Goal: Check status: Check status

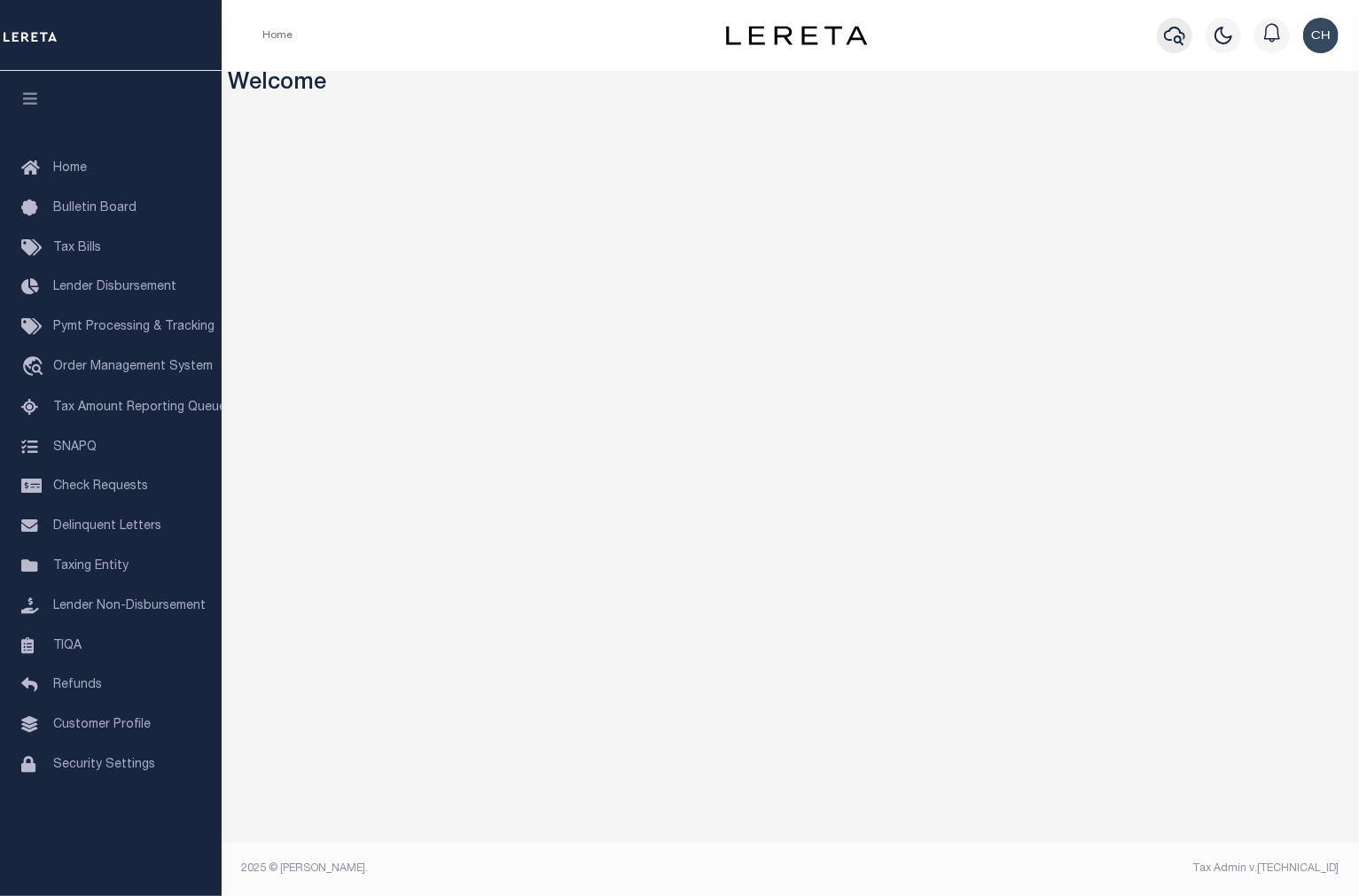
click at [1173, 32] on icon "button" at bounding box center [1175, 35] width 21 height 21
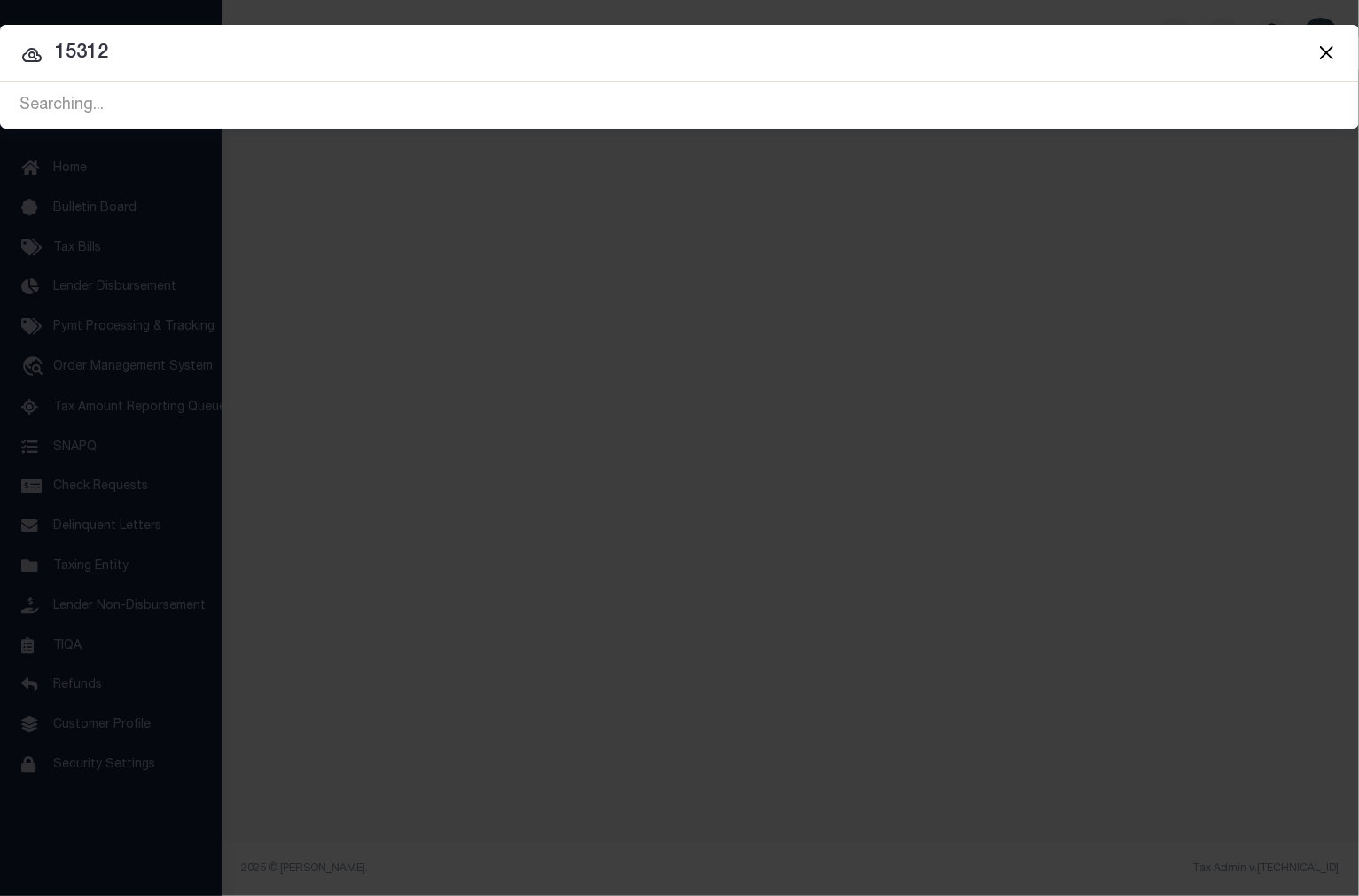
type input "15312"
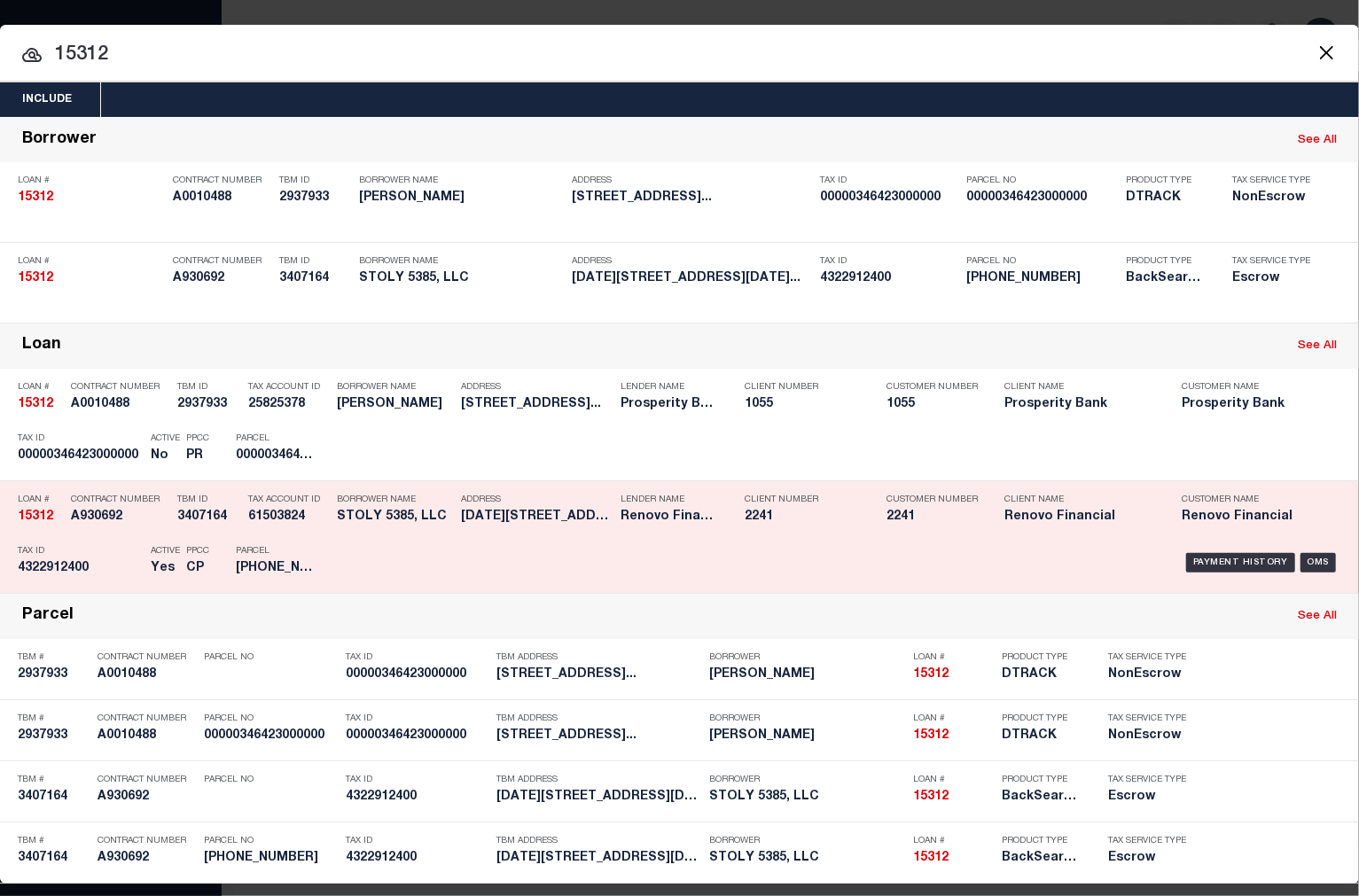
click at [776, 547] on div "Payment History OMS" at bounding box center [842, 562] width 999 height 51
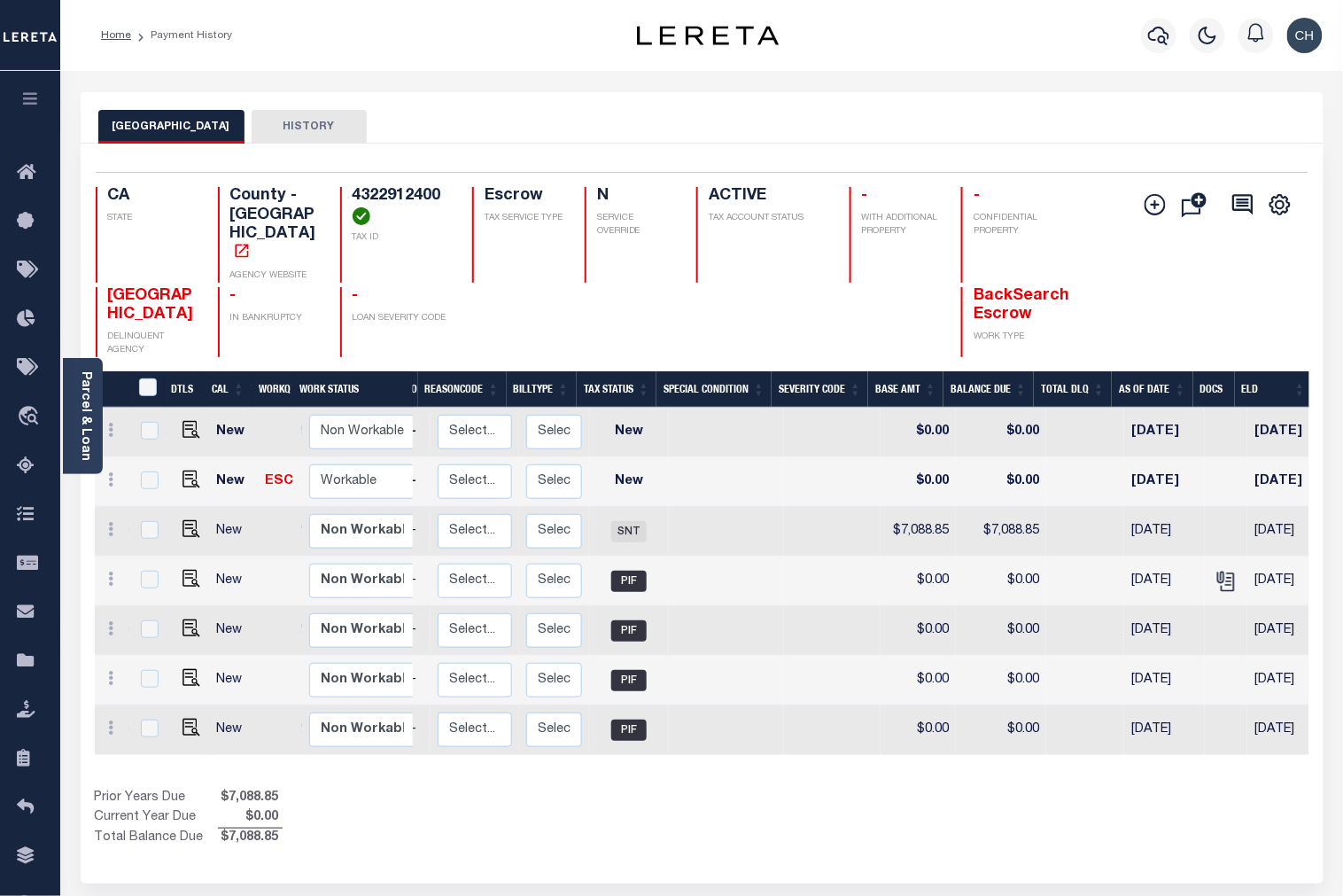
scroll to position [0, 208]
click at [79, 417] on link "Parcel & Loan" at bounding box center [85, 417] width 12 height 90
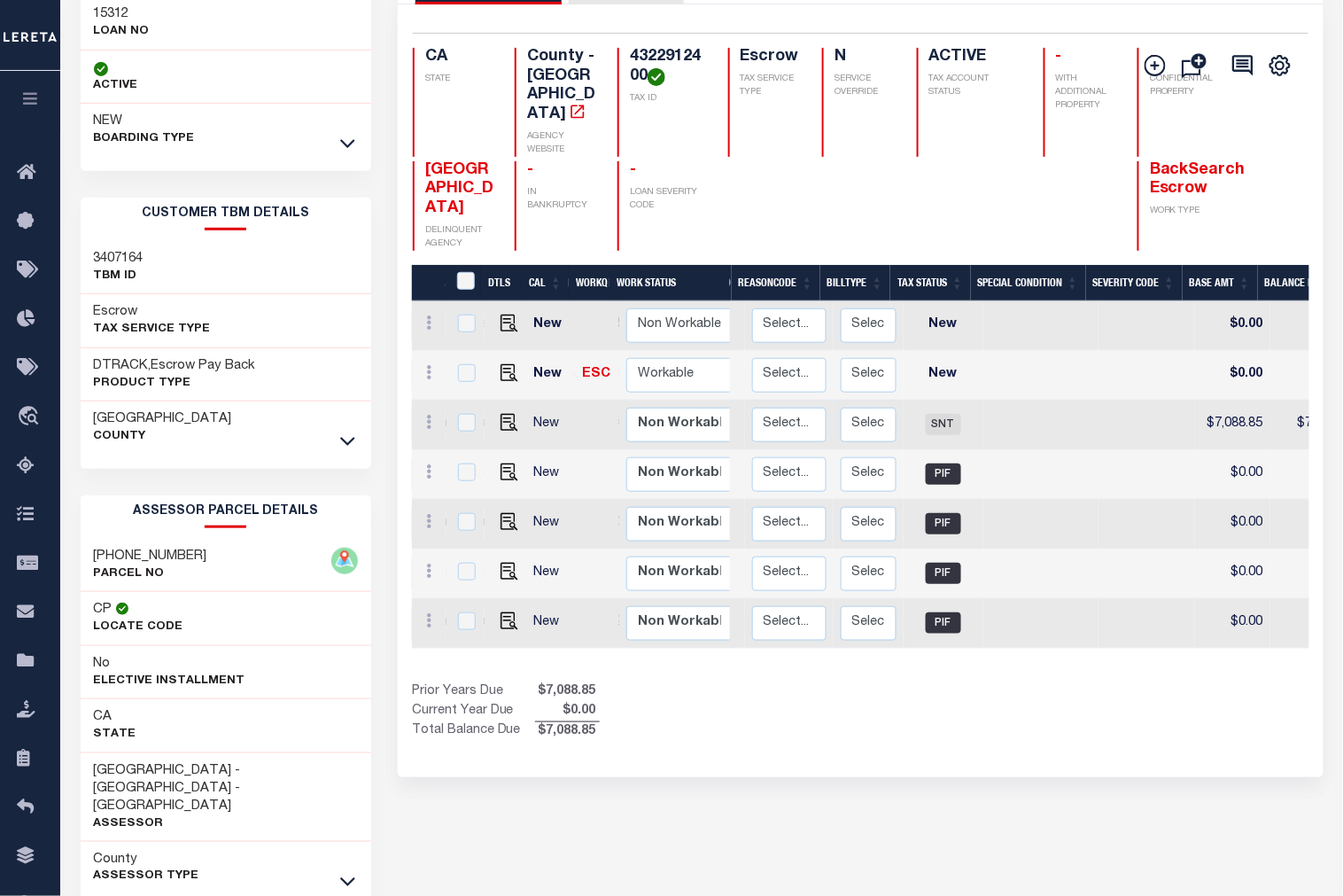
scroll to position [198, 0]
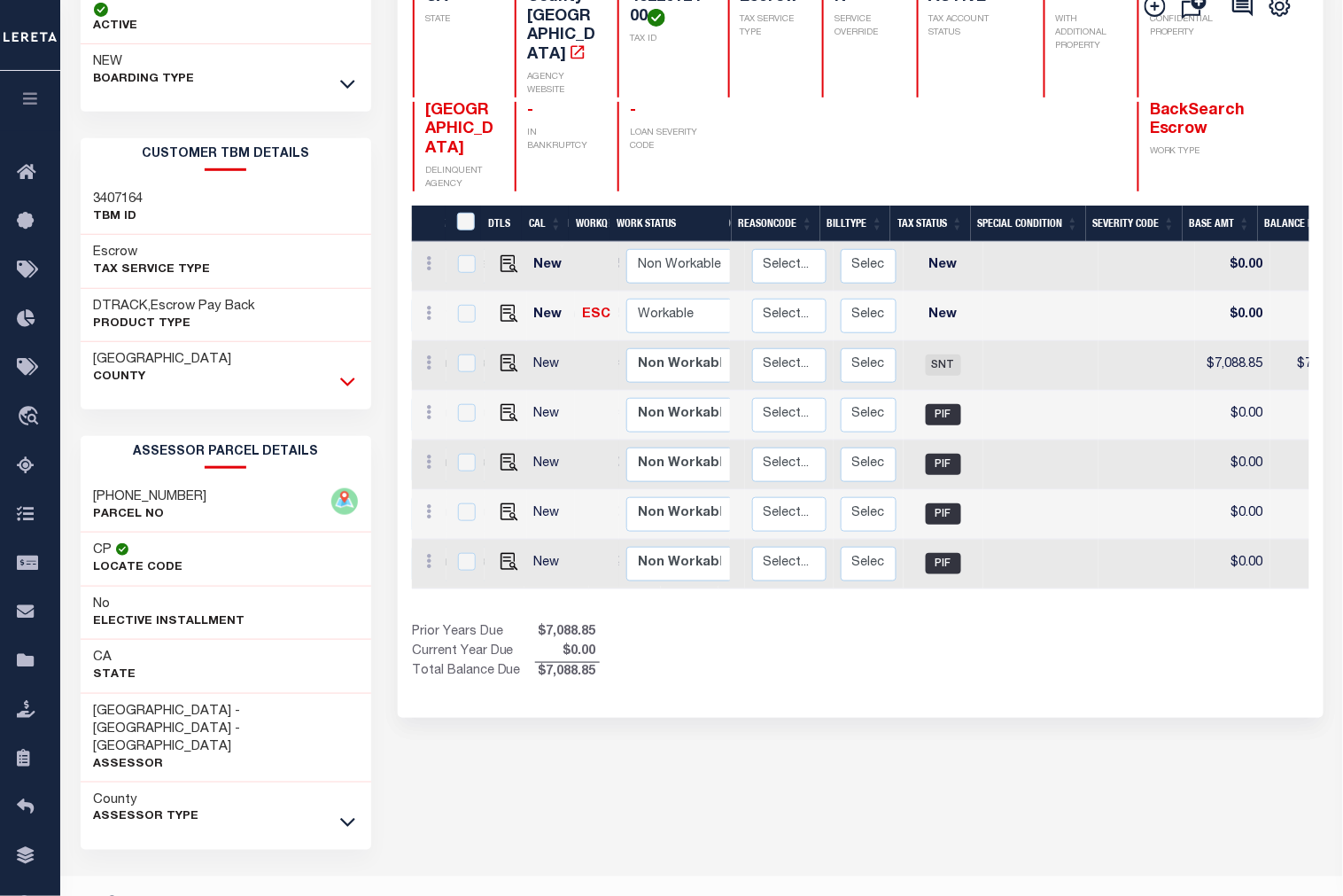
click at [350, 378] on icon at bounding box center [348, 381] width 15 height 19
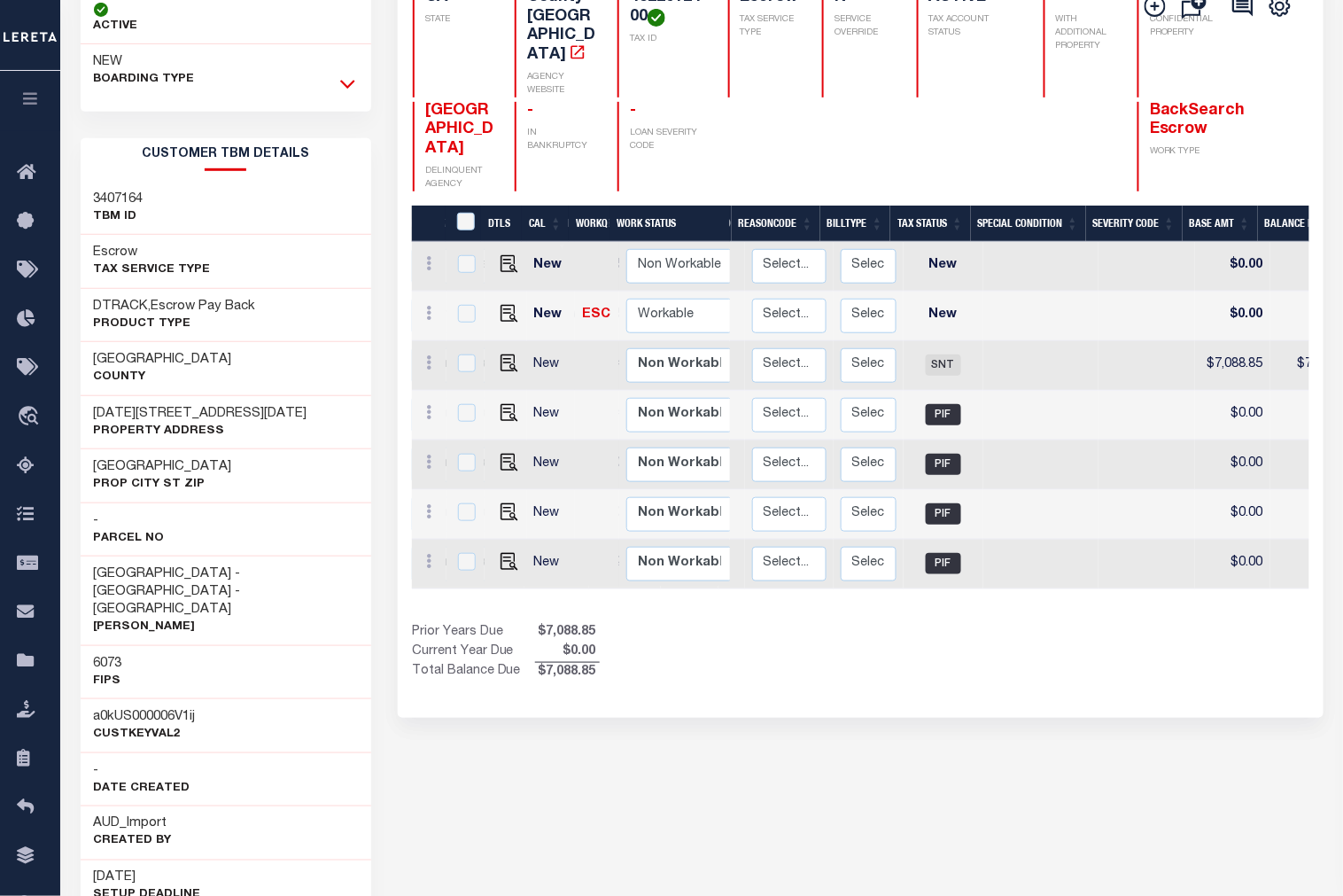
click at [347, 85] on icon at bounding box center [348, 84] width 15 height 19
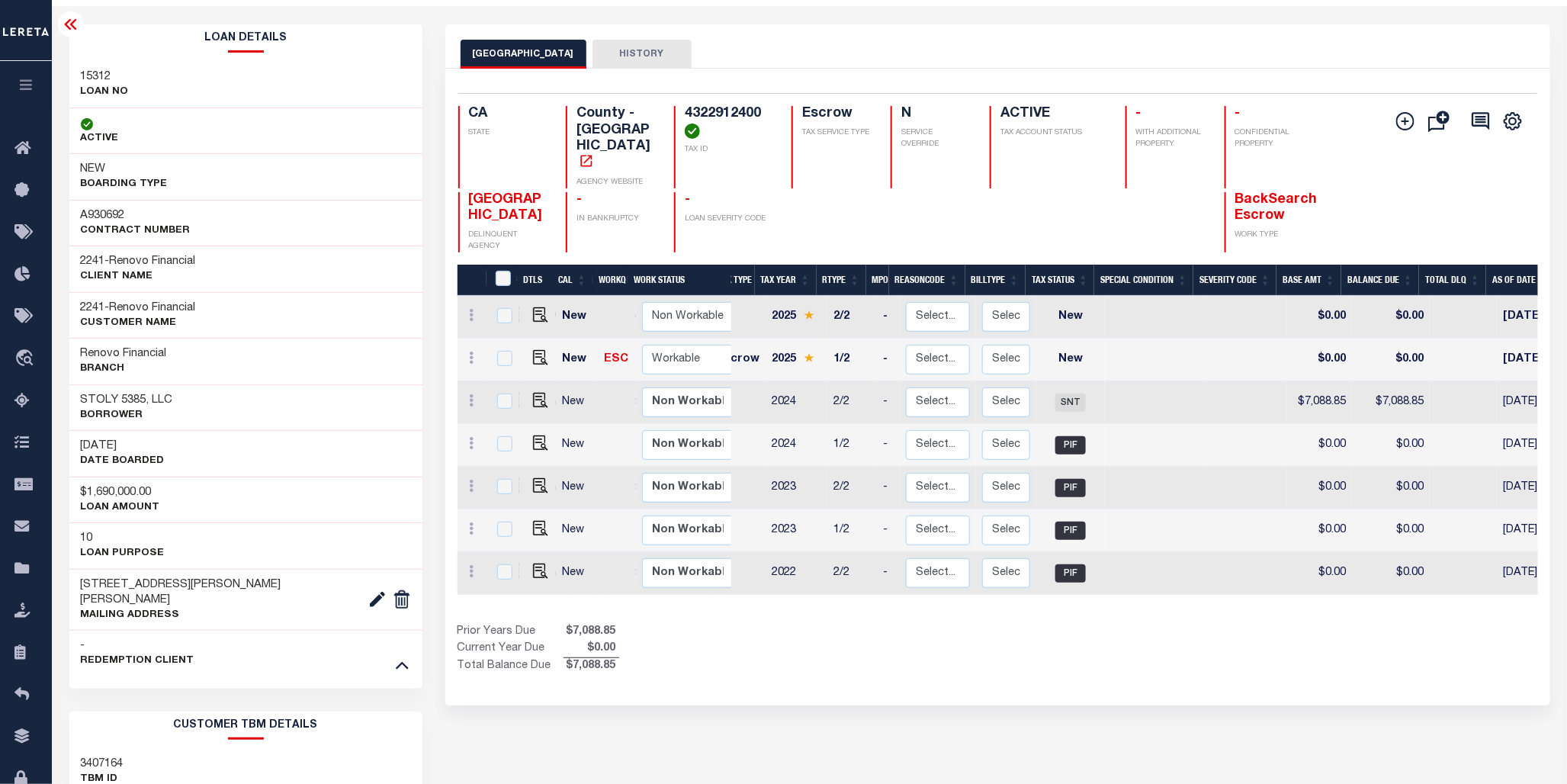
scroll to position [0, 0]
